Goal: Complete application form

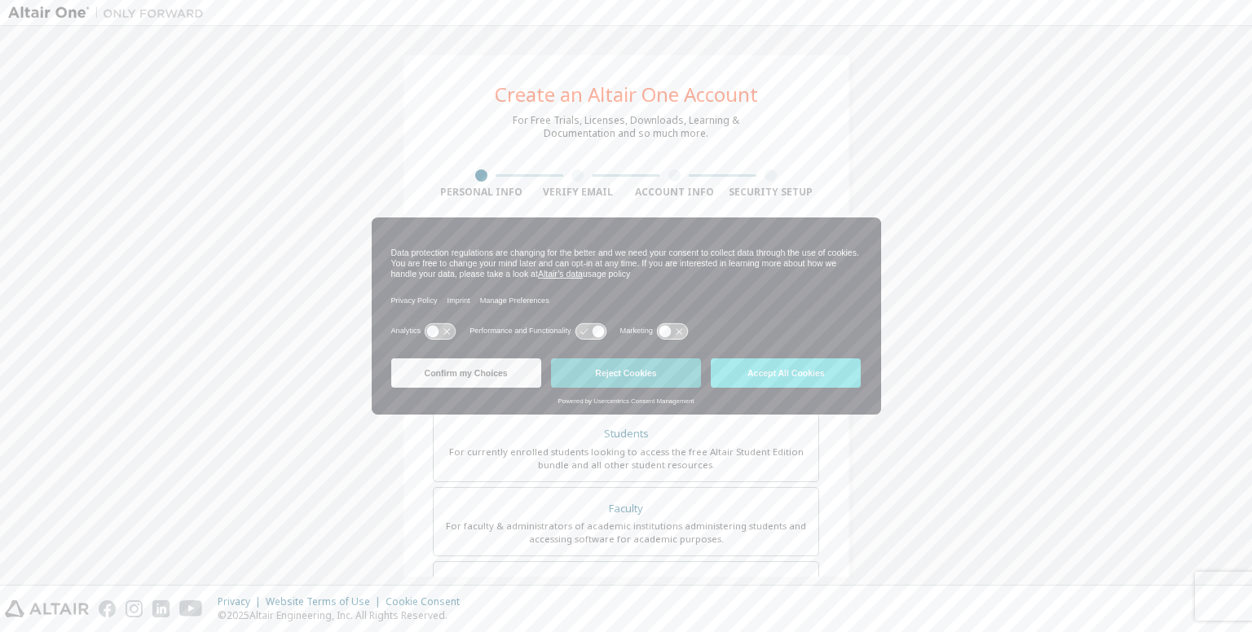
click at [630, 369] on button "Reject Cookies" at bounding box center [626, 373] width 150 height 29
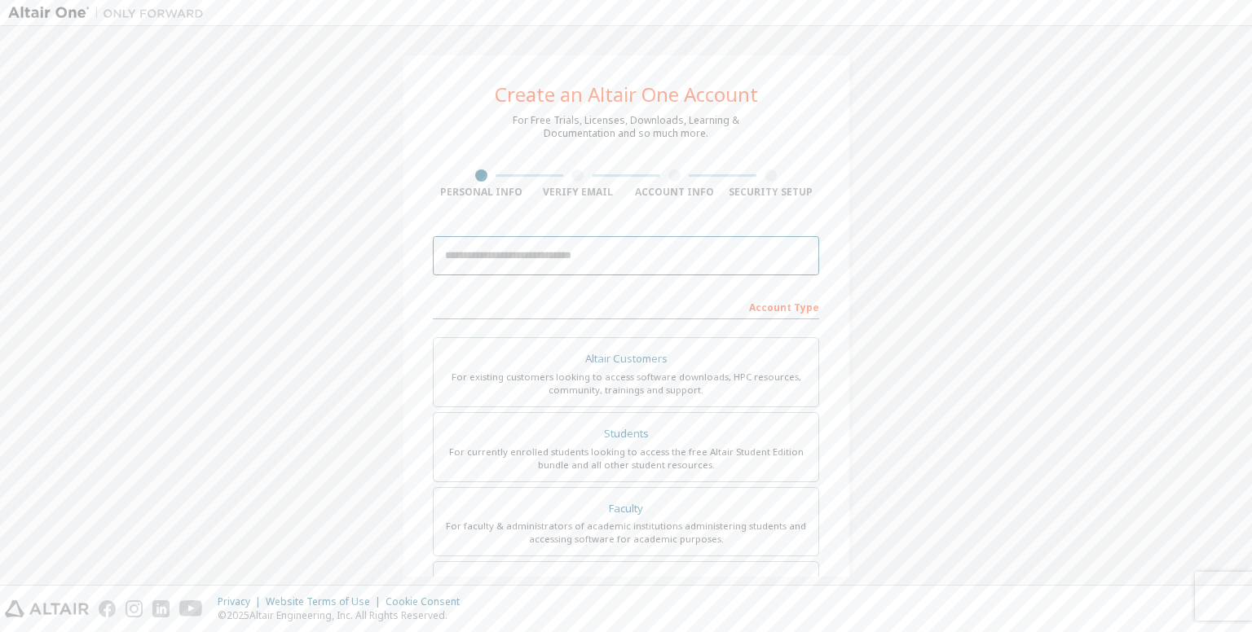
click at [644, 262] on input "email" at bounding box center [626, 255] width 386 height 39
type input "**********"
click at [645, 293] on div "Account Type" at bounding box center [626, 306] width 386 height 26
click at [601, 450] on div "For currently enrolled students looking to access the free Altair Student Editi…" at bounding box center [625, 459] width 365 height 26
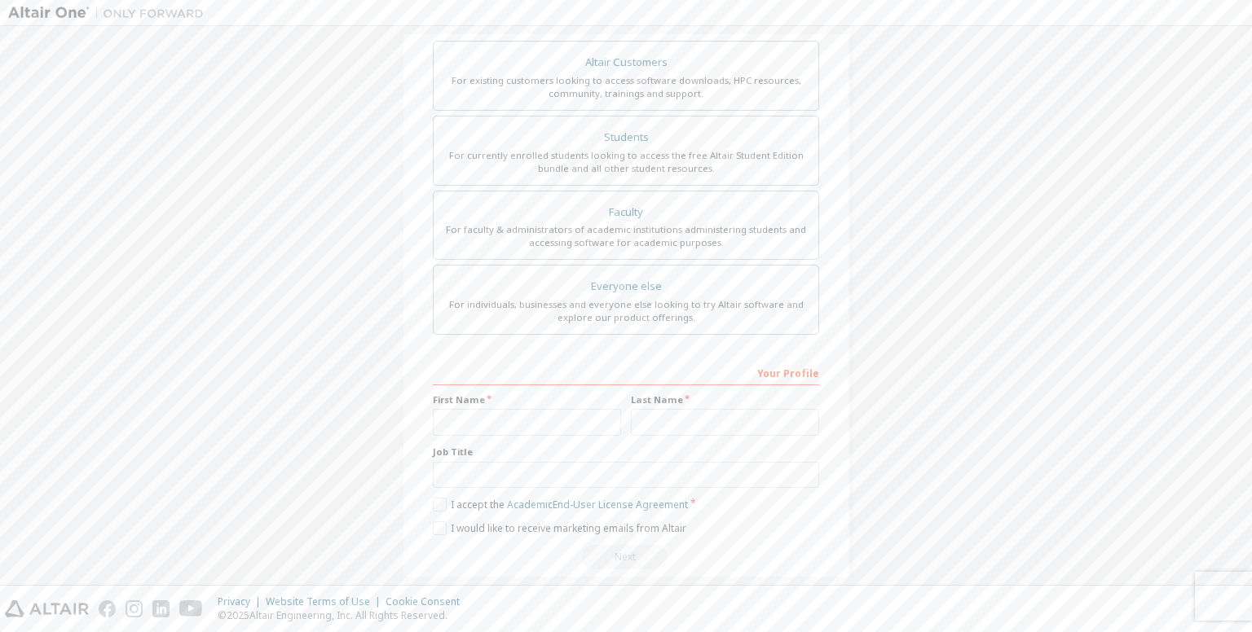
scroll to position [316, 0]
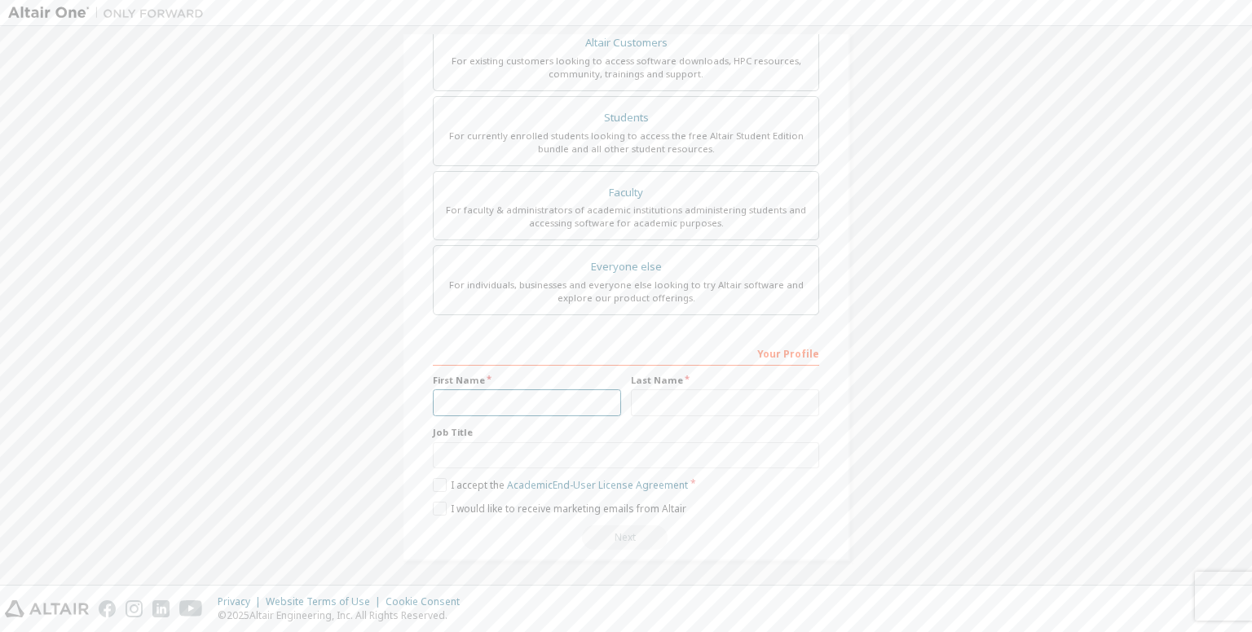
click at [587, 411] on input "text" at bounding box center [527, 402] width 188 height 27
type input "*"
type input "*******"
type input "******"
type input "*******"
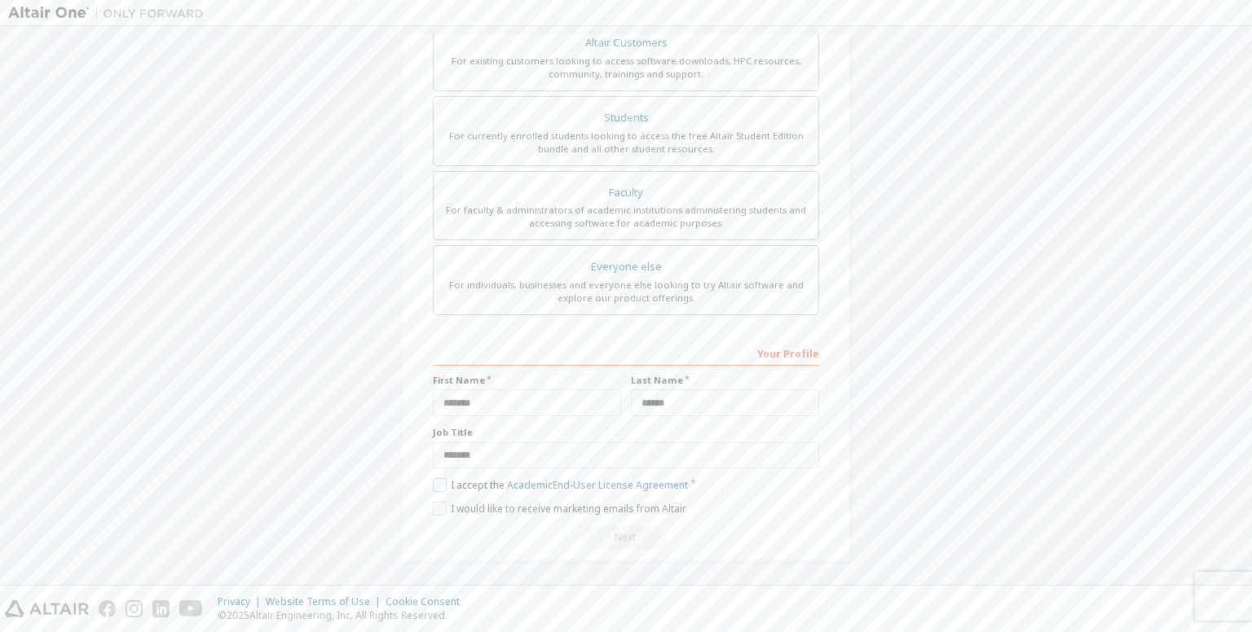
click at [437, 480] on label "I accept the Academic End-User License Agreement" at bounding box center [560, 485] width 255 height 14
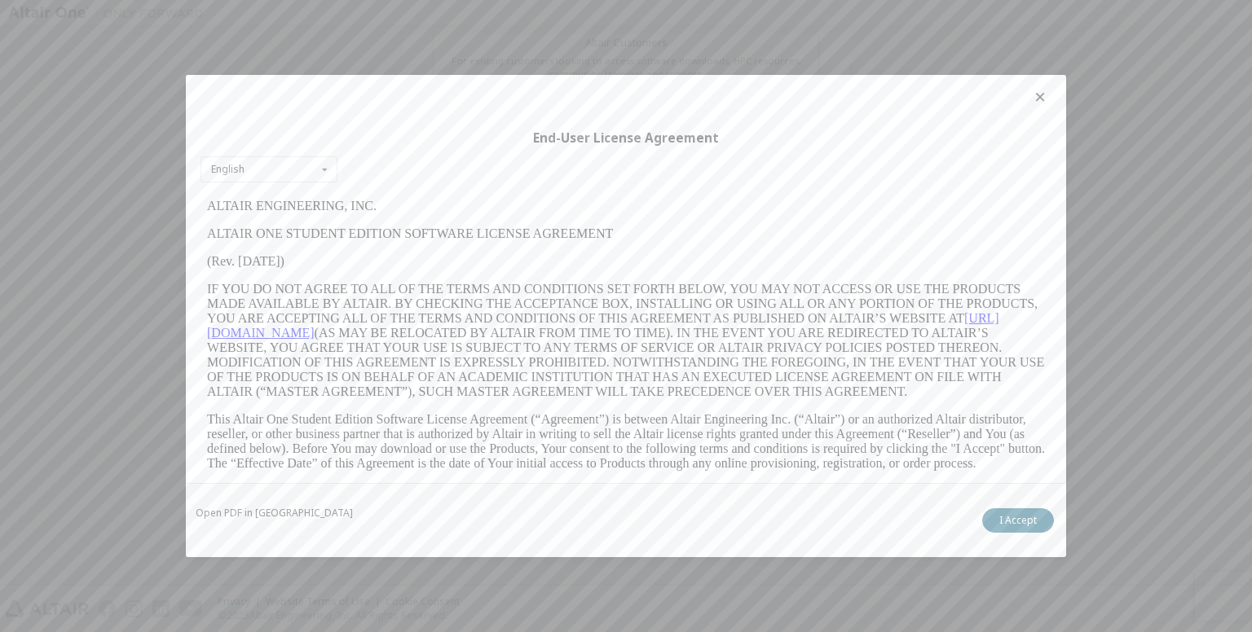
scroll to position [0, 0]
click at [1018, 515] on button "I Accept" at bounding box center [1018, 520] width 72 height 24
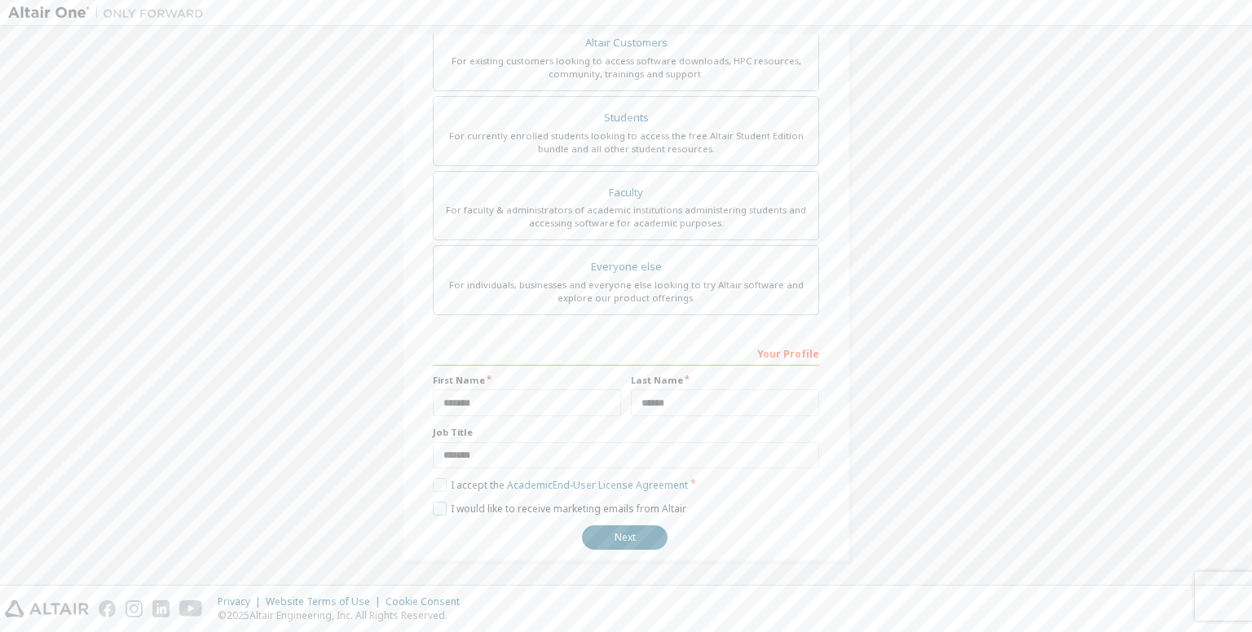
click at [441, 503] on label "I would like to receive marketing emails from Altair" at bounding box center [559, 509] width 253 height 14
click at [469, 479] on label "I accept the Academic End-User License Agreement" at bounding box center [560, 485] width 255 height 14
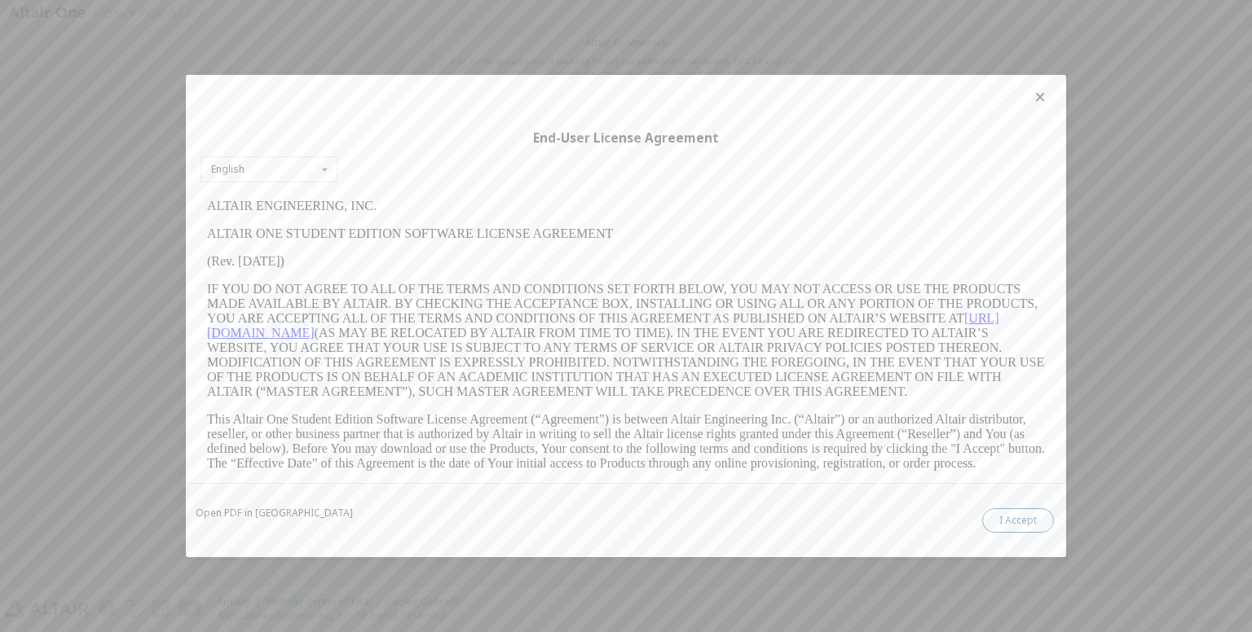
click at [1010, 517] on button "I Accept" at bounding box center [1018, 520] width 72 height 24
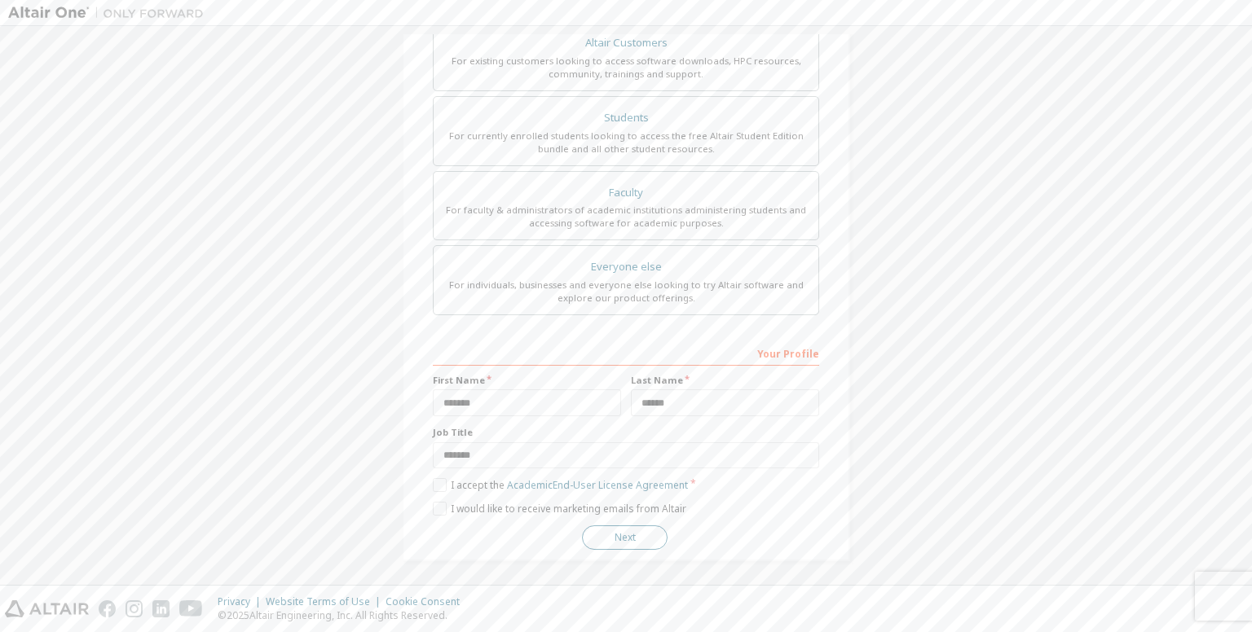
click at [617, 542] on button "Next" at bounding box center [625, 538] width 86 height 24
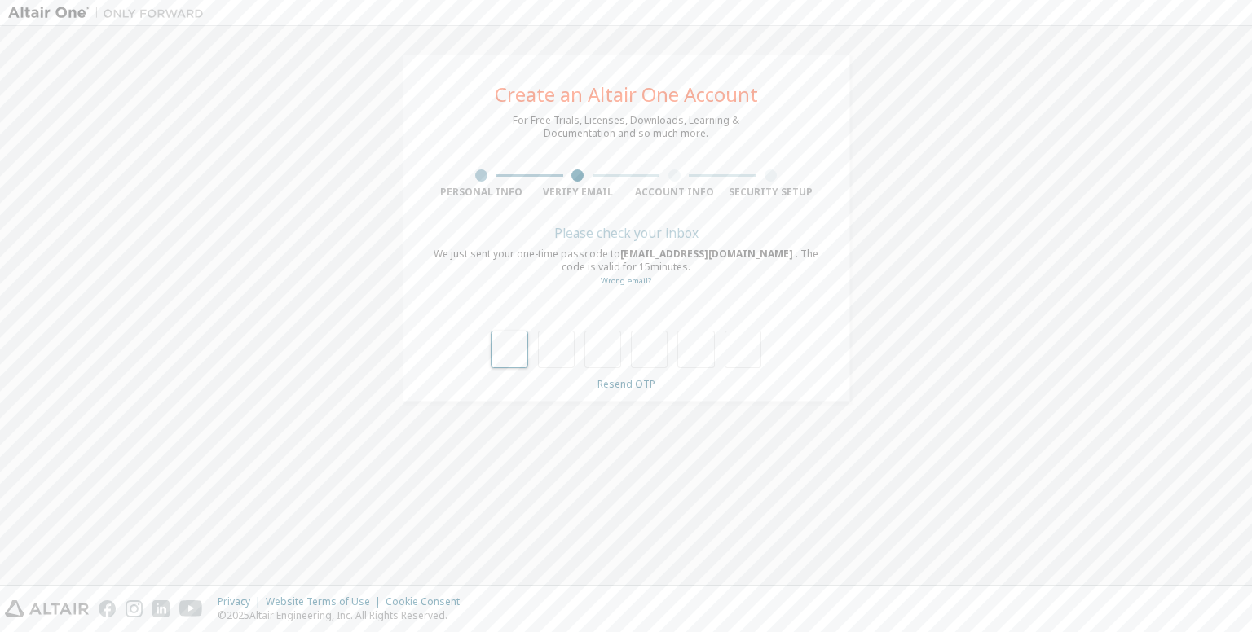
type input "*"
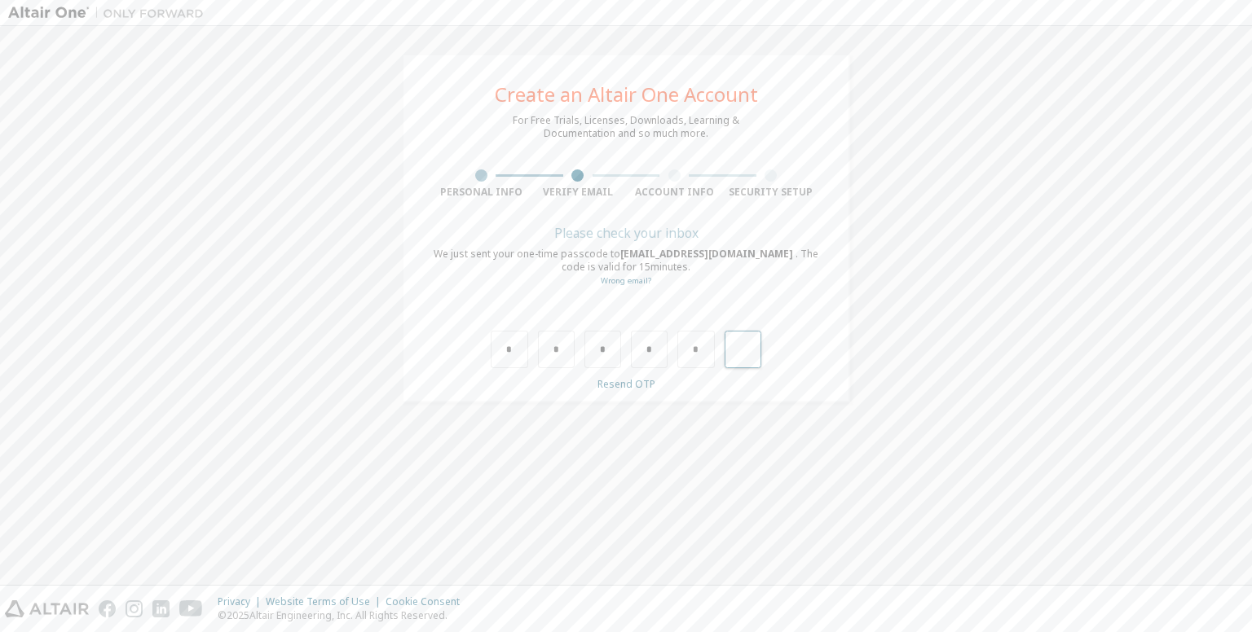
type input "*"
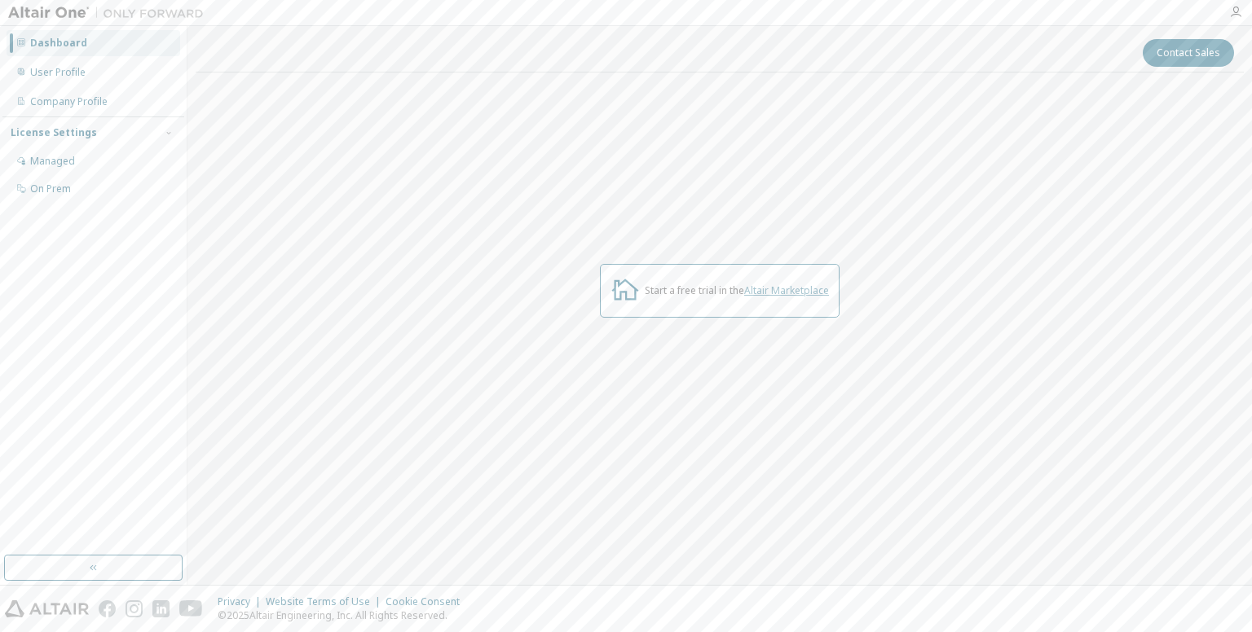
click at [795, 291] on link "Altair Marketplace" at bounding box center [786, 291] width 85 height 14
